Goal: Task Accomplishment & Management: Manage account settings

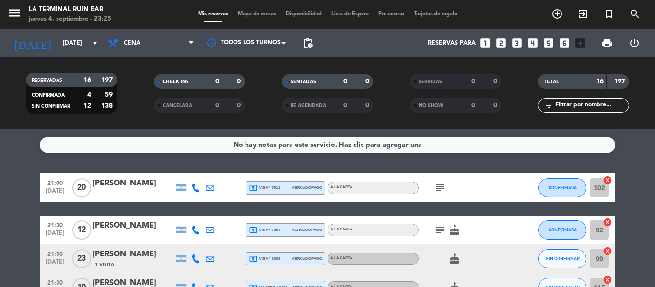
click at [441, 189] on icon "subject" at bounding box center [439, 187] width 11 height 11
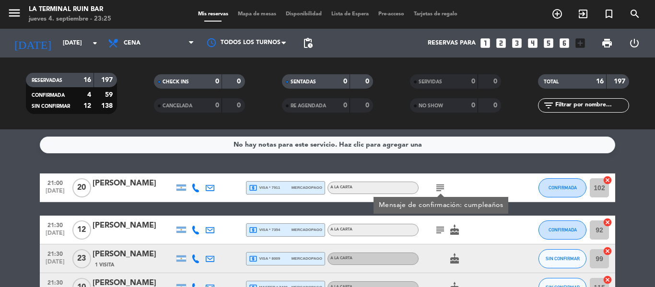
drag, startPoint x: 92, startPoint y: 172, endPoint x: 0, endPoint y: 191, distance: 93.9
click at [0, 191] on div "No hay notas para este servicio. Haz clic para agregar una 21:00 [DATE] [PERSON…" at bounding box center [327, 208] width 655 height 158
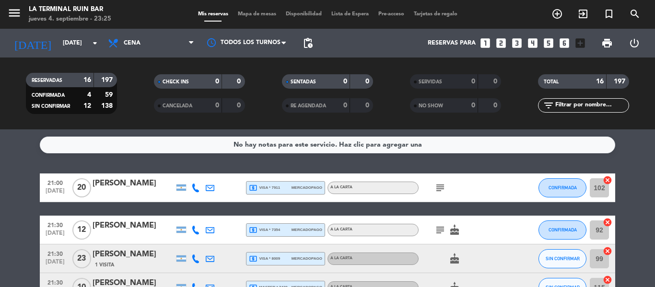
drag, startPoint x: 92, startPoint y: 175, endPoint x: 161, endPoint y: 187, distance: 69.6
click at [161, 187] on div "21:00 [DATE] [PERSON_NAME] local_atm visa * 7911 mercadopago A LA CARTA subject…" at bounding box center [327, 187] width 575 height 29
copy div "[PERSON_NAME]"
click at [13, 160] on div "No hay notas para este servicio. Haz clic para agregar una 21:00 [DATE] [PERSON…" at bounding box center [327, 208] width 655 height 158
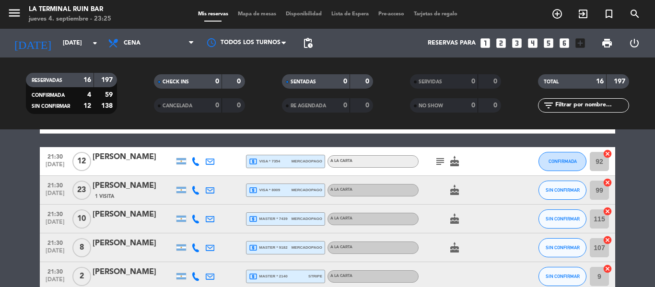
scroll to position [77, 0]
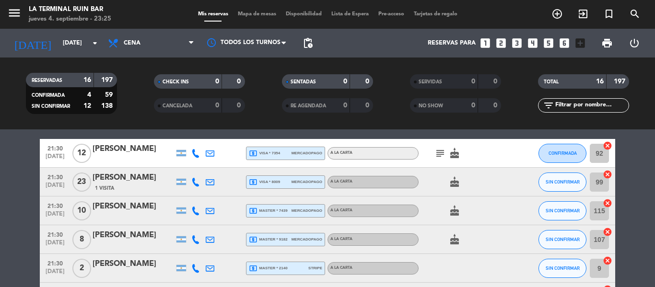
drag, startPoint x: 89, startPoint y: 202, endPoint x: 170, endPoint y: 212, distance: 82.1
click at [170, 212] on div "21:30 [DATE] [PERSON_NAME] local_atm master * 7439 mercadopago A LA CARTA cake …" at bounding box center [327, 210] width 575 height 29
copy div "[PERSON_NAME]"
drag, startPoint x: 90, startPoint y: 228, endPoint x: 166, endPoint y: 237, distance: 76.3
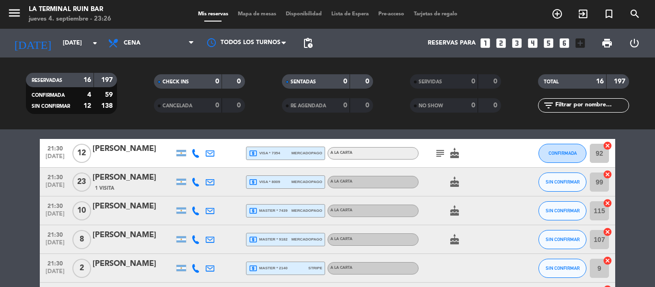
click at [166, 237] on div "21:30 [DATE] 8 [PERSON_NAME] local_atm master * 9182 mercadopago A LA CARTA cak…" at bounding box center [327, 239] width 575 height 29
copy div "[PERSON_NAME]"
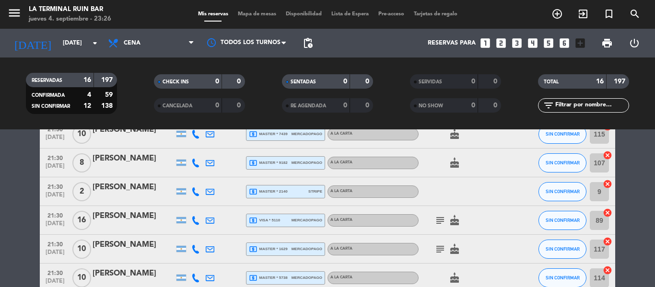
scroll to position [172, 0]
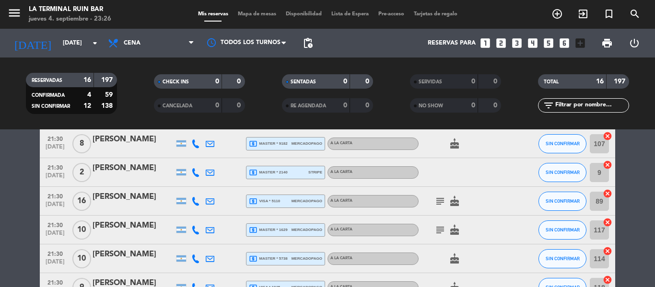
drag, startPoint x: 90, startPoint y: 189, endPoint x: 168, endPoint y: 194, distance: 77.8
click at [168, 194] on div "21:30 [DATE] [PERSON_NAME] local_atm visa * 5110 mercadopago A LA CARTA subject…" at bounding box center [327, 201] width 575 height 29
copy div "[PERSON_NAME]"
click at [440, 199] on icon "subject" at bounding box center [439, 200] width 11 height 11
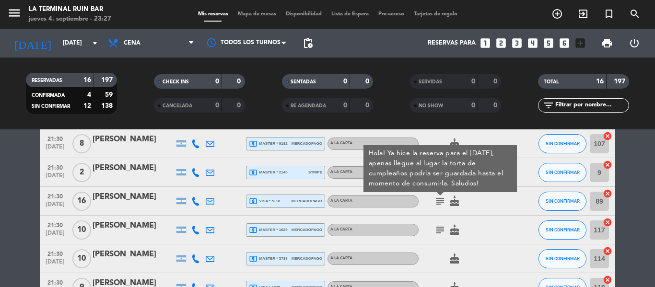
drag, startPoint x: 94, startPoint y: 220, endPoint x: 162, endPoint y: 221, distance: 67.6
click at [162, 221] on div "[PERSON_NAME]" at bounding box center [132, 225] width 81 height 12
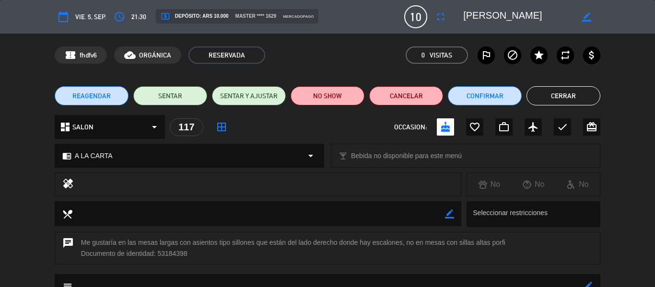
drag, startPoint x: 462, startPoint y: 9, endPoint x: 540, endPoint y: 13, distance: 78.2
click at [540, 13] on div "border_color" at bounding box center [528, 16] width 144 height 17
drag, startPoint x: 460, startPoint y: 7, endPoint x: 532, endPoint y: 18, distance: 72.6
click at [532, 18] on div "calendar_today vie. 5, sep. access_time 21:30 local_atm Depósito: ARS 10.000 ma…" at bounding box center [327, 16] width 545 height 23
click at [532, 18] on textarea at bounding box center [518, 16] width 110 height 17
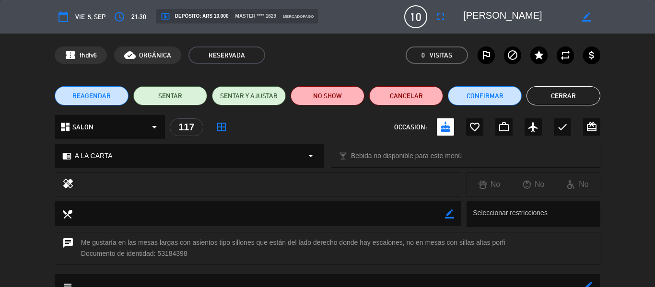
click at [532, 18] on textarea at bounding box center [518, 16] width 110 height 17
click at [531, 18] on textarea at bounding box center [518, 16] width 110 height 17
drag, startPoint x: 537, startPoint y: 21, endPoint x: 459, endPoint y: 17, distance: 78.7
click at [459, 17] on div "border_color" at bounding box center [528, 16] width 144 height 17
